Goal: Task Accomplishment & Management: Use online tool/utility

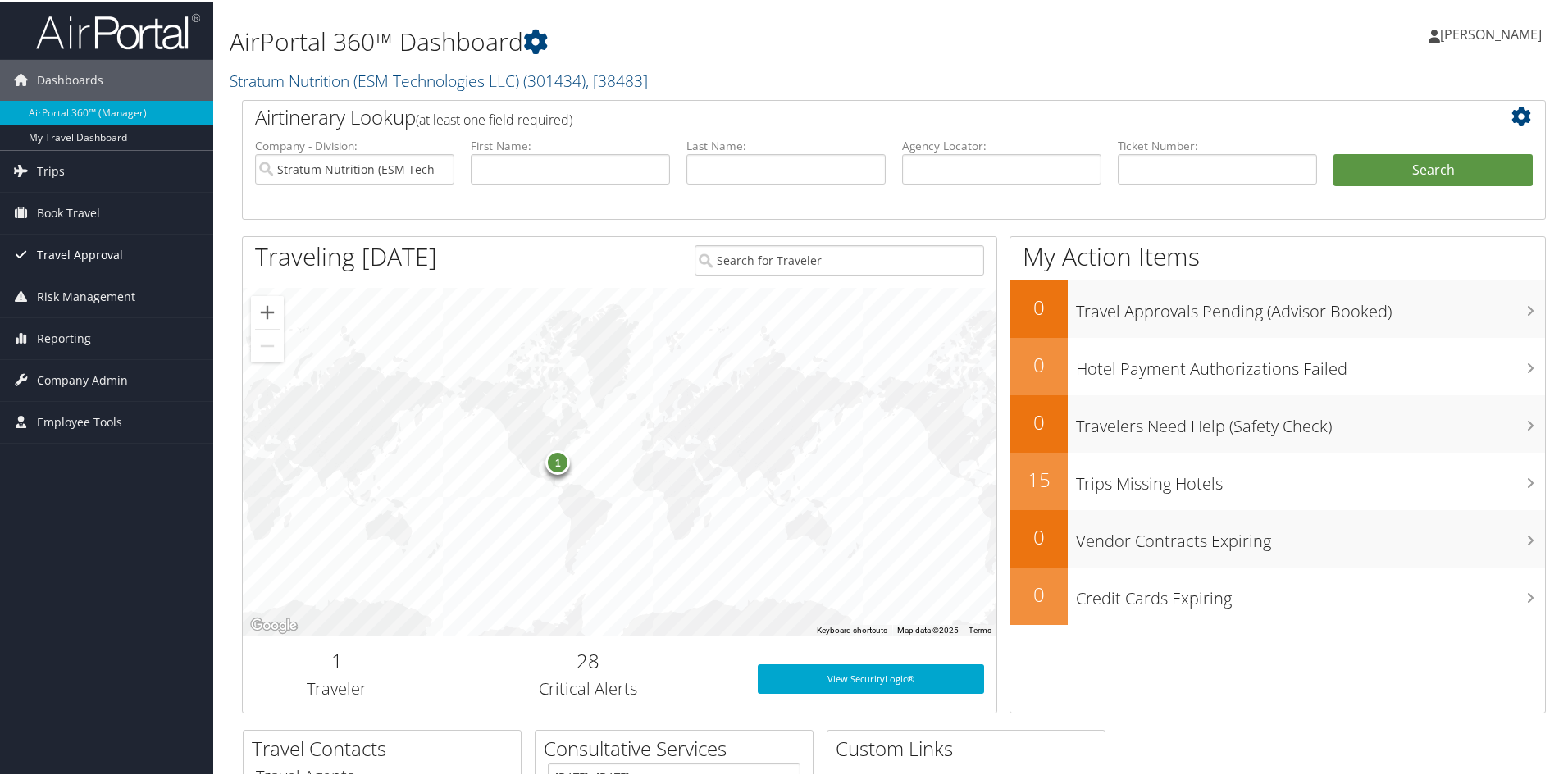
click at [69, 258] on span "Travel Approval" at bounding box center [79, 253] width 86 height 41
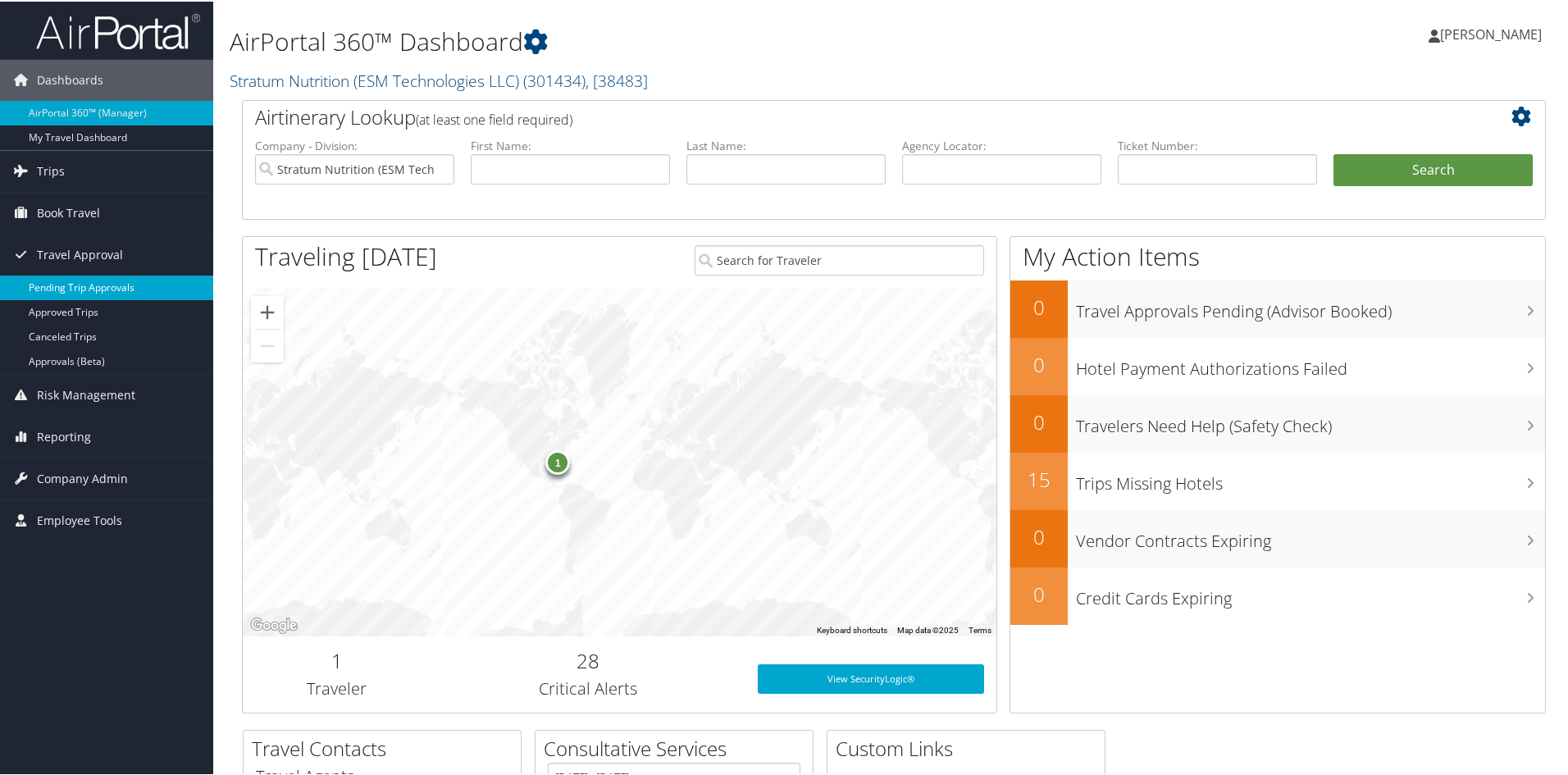
click at [57, 275] on link "Pending Trip Approvals" at bounding box center [106, 286] width 213 height 24
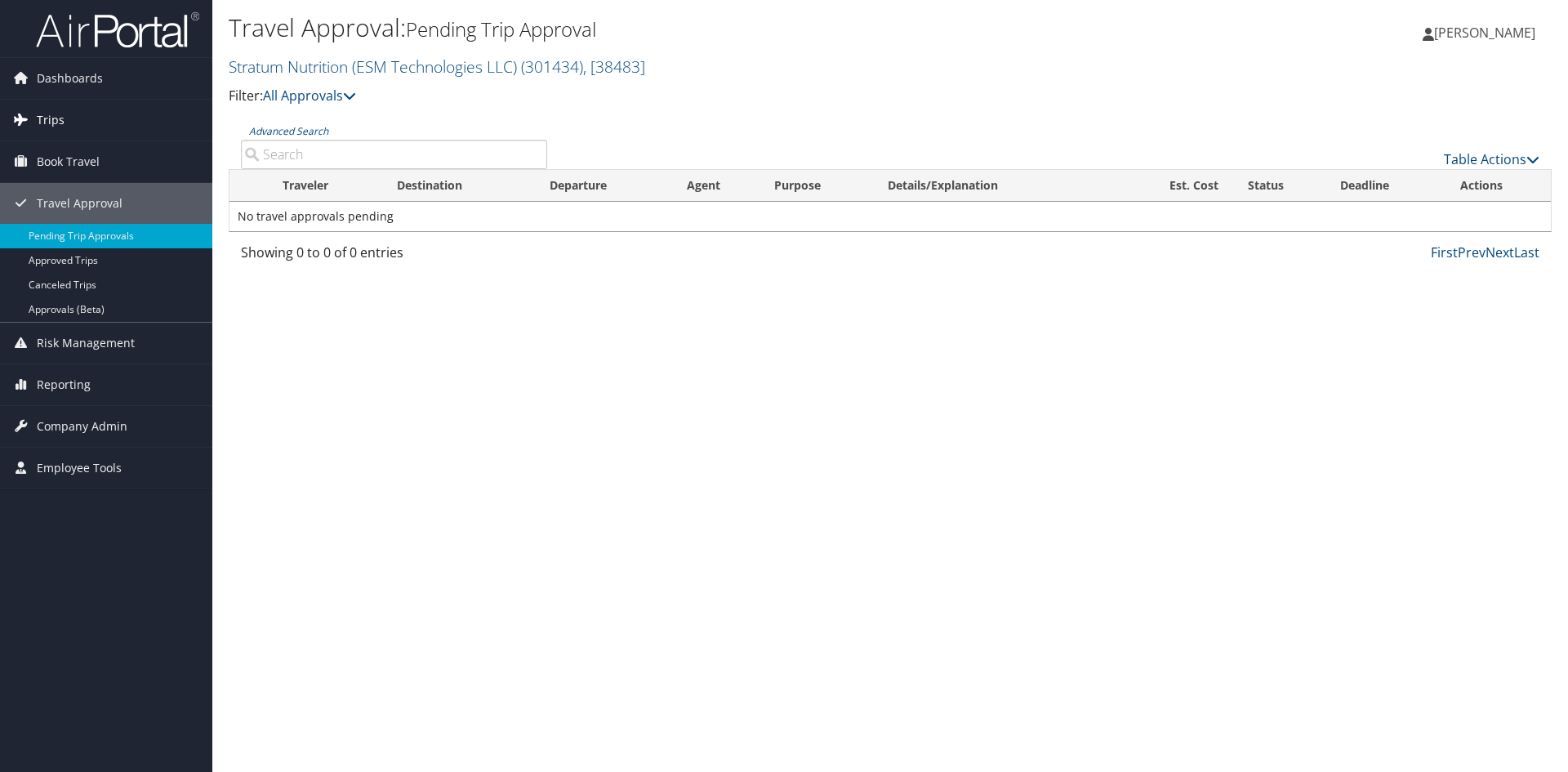
click at [38, 121] on span "Trips" at bounding box center [50, 120] width 28 height 41
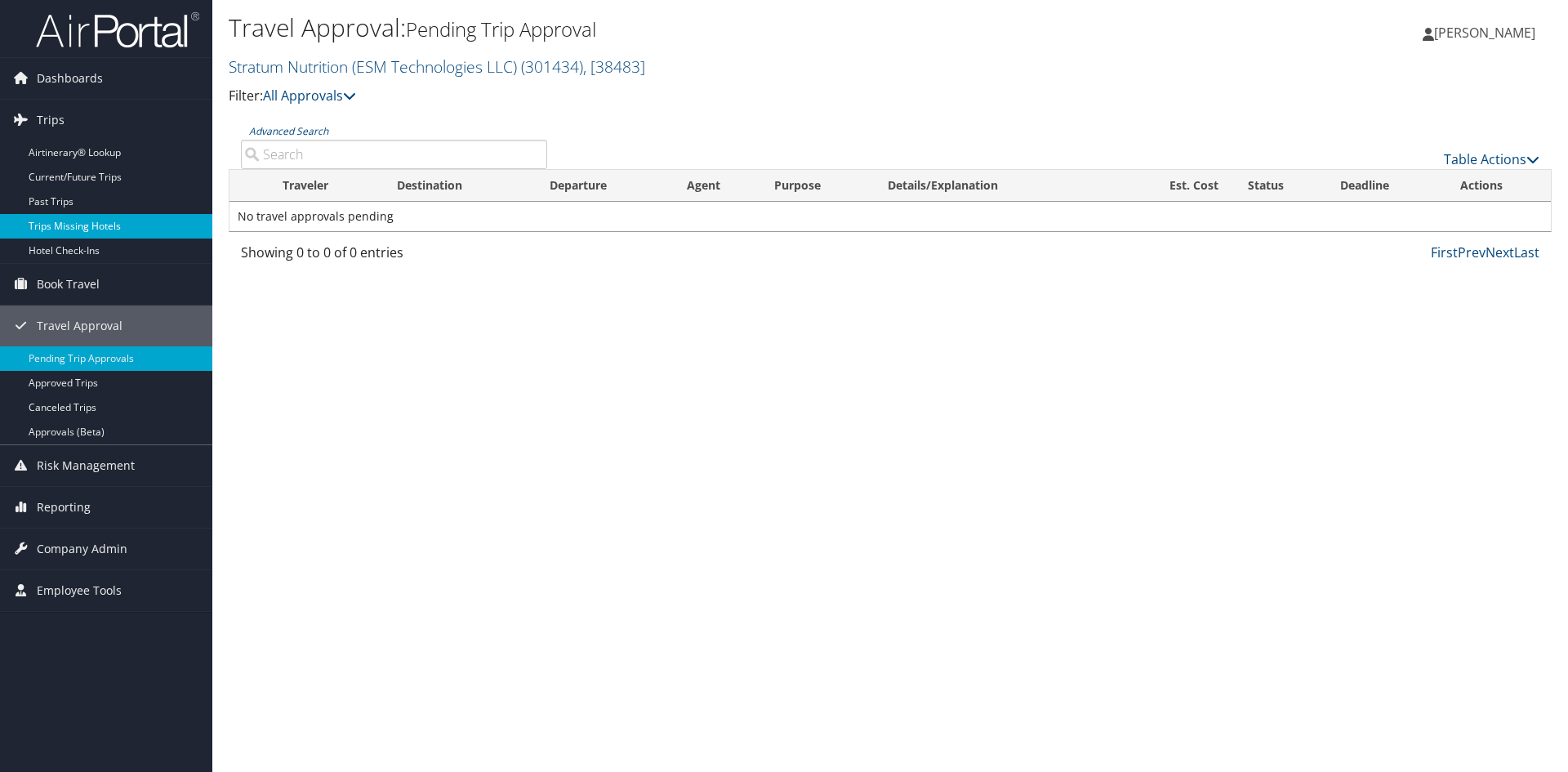
click at [60, 232] on link "Trips Missing Hotels" at bounding box center [106, 226] width 212 height 24
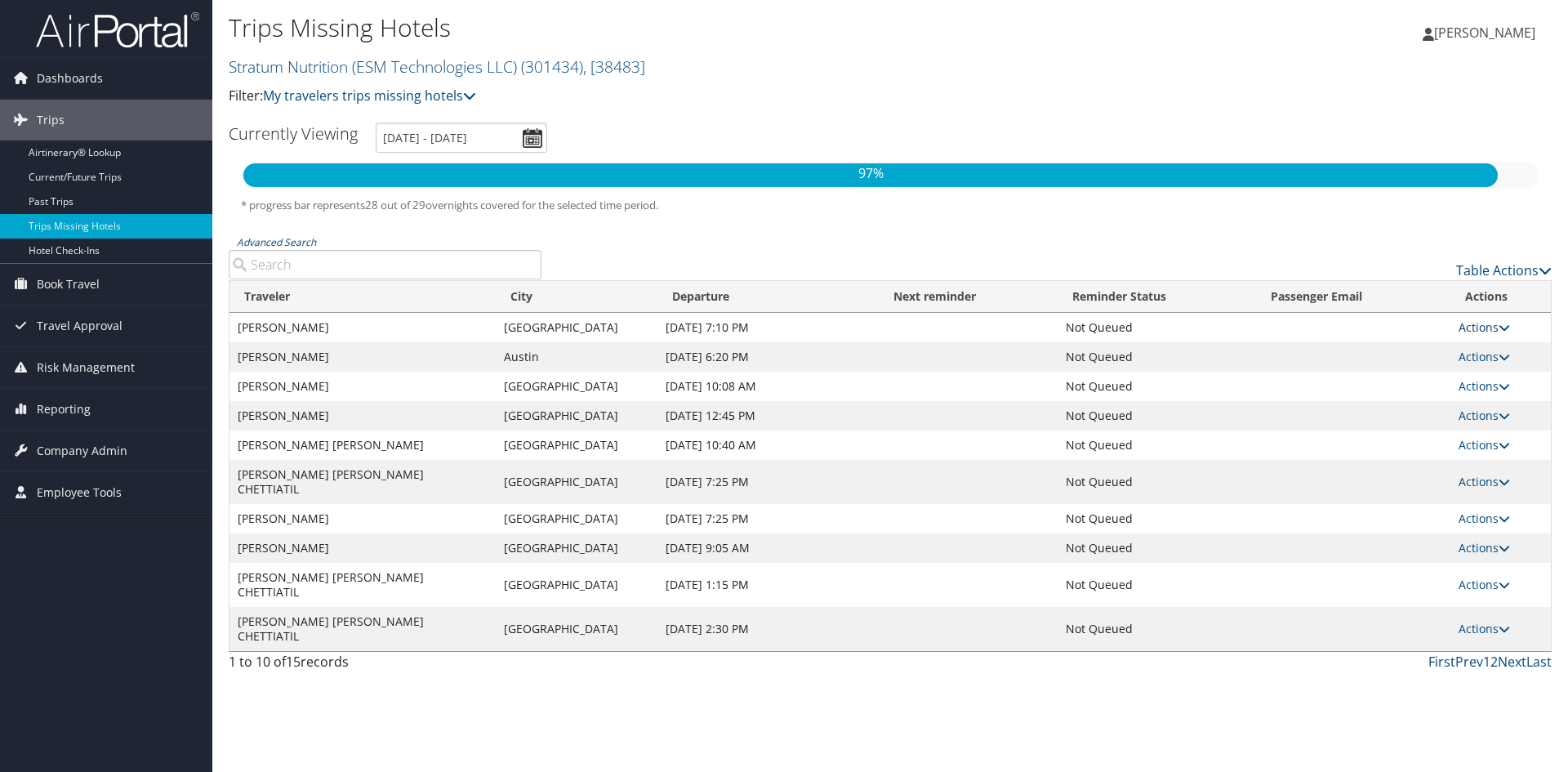
click at [1508, 326] on icon at bounding box center [1504, 328] width 11 height 11
click at [968, 702] on div "Trips Missing Hotels Stratum Nutrition (ESM Technologies LLC) ( 301434 ) , [ 38…" at bounding box center [890, 386] width 1356 height 772
click at [1473, 359] on link "Actions" at bounding box center [1484, 357] width 51 height 16
click at [1464, 376] on link "Send Reminder" at bounding box center [1451, 380] width 113 height 28
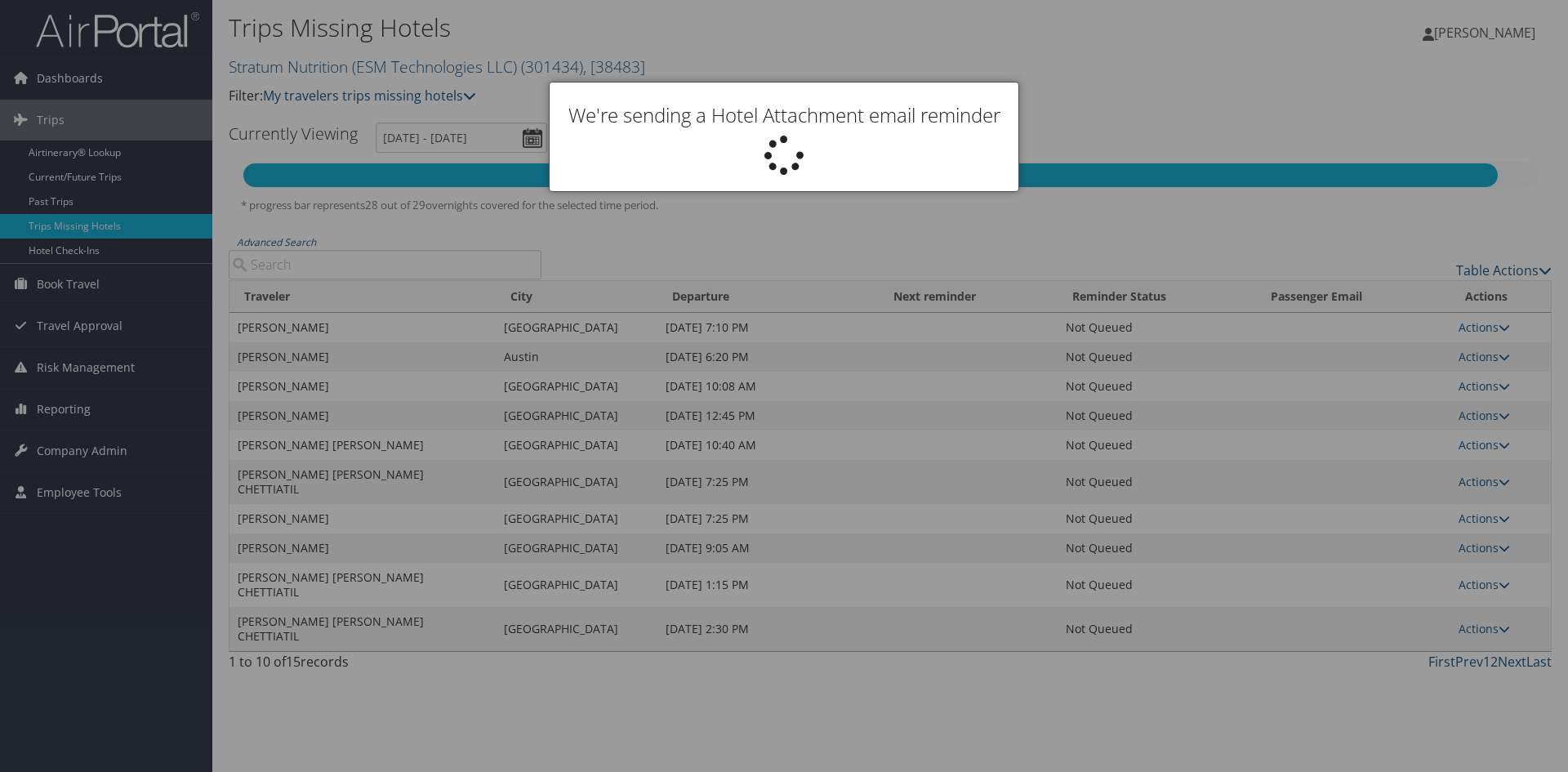
drag, startPoint x: 1450, startPoint y: 6, endPoint x: 1358, endPoint y: 18, distance: 92.8
click at [1448, 6] on div at bounding box center [784, 386] width 1568 height 772
